Goal: Browse casually

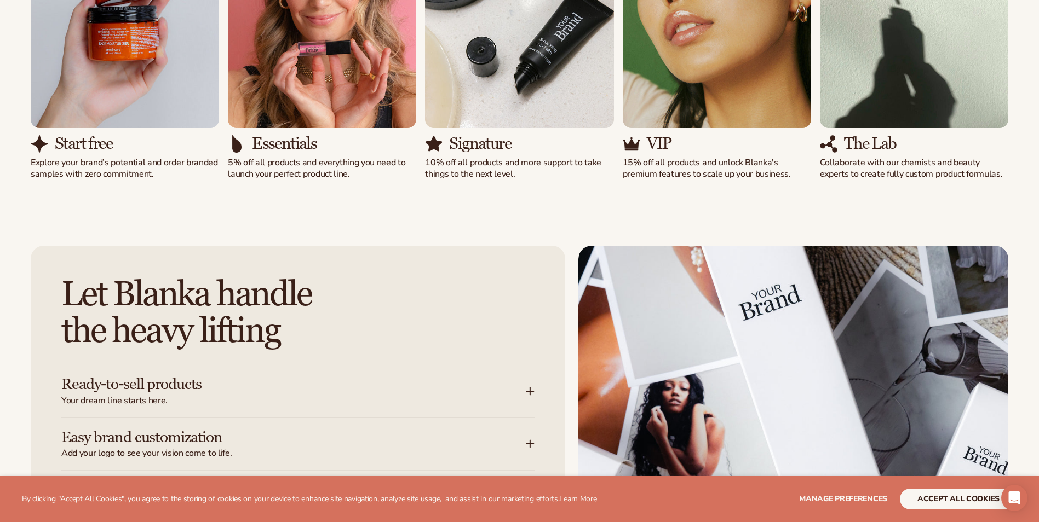
scroll to position [1369, 0]
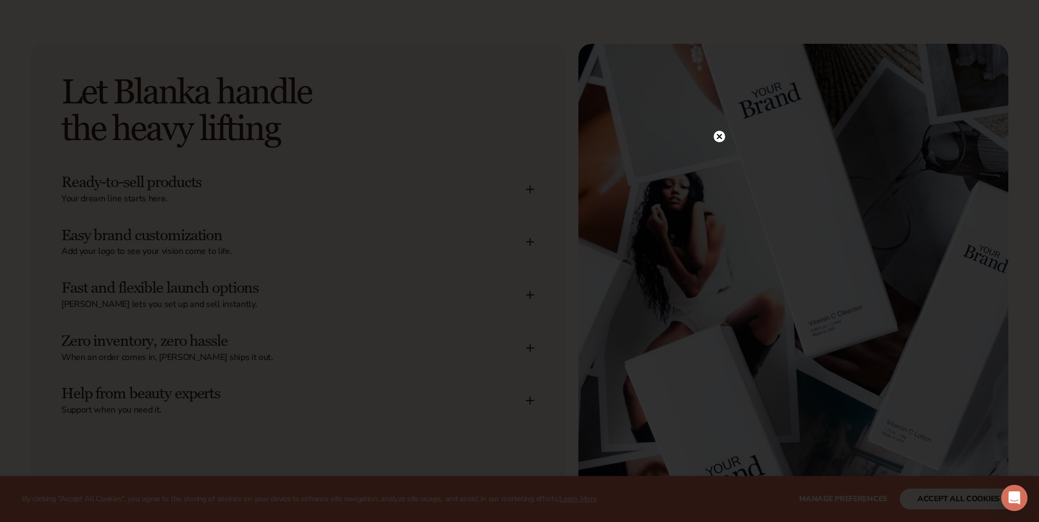
click at [718, 136] on icon at bounding box center [718, 136] width 5 height 5
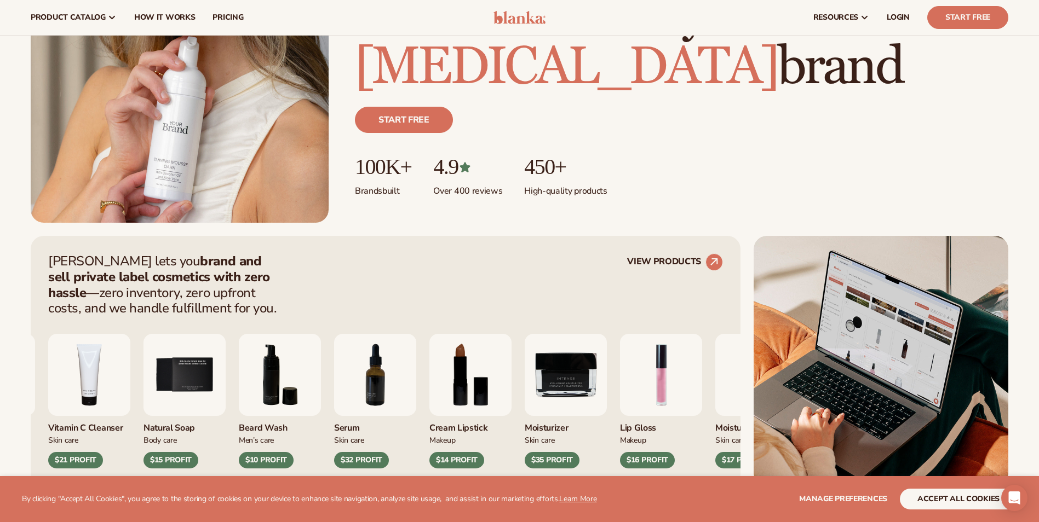
scroll to position [0, 0]
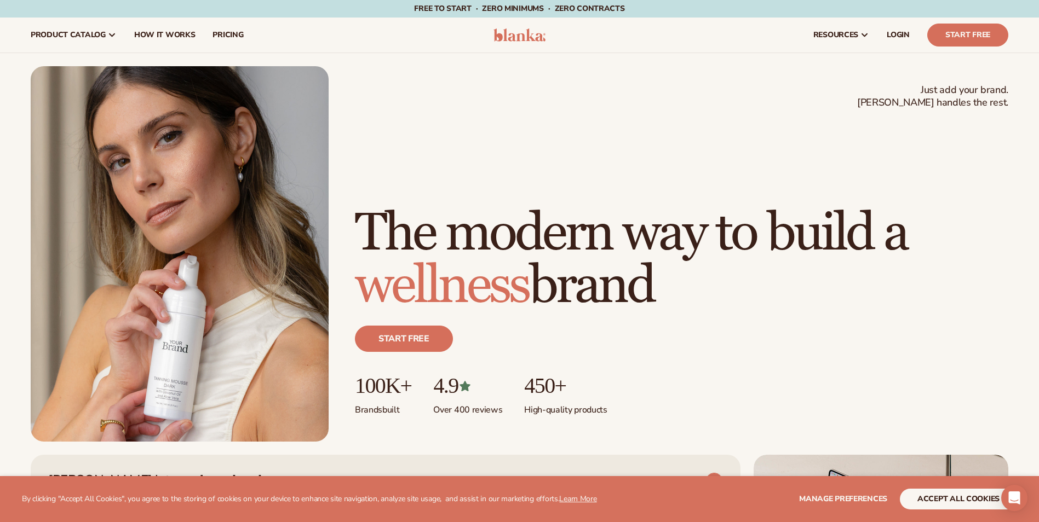
click at [517, 36] on img at bounding box center [519, 34] width 52 height 13
